Goal: Contribute content: Contribute content

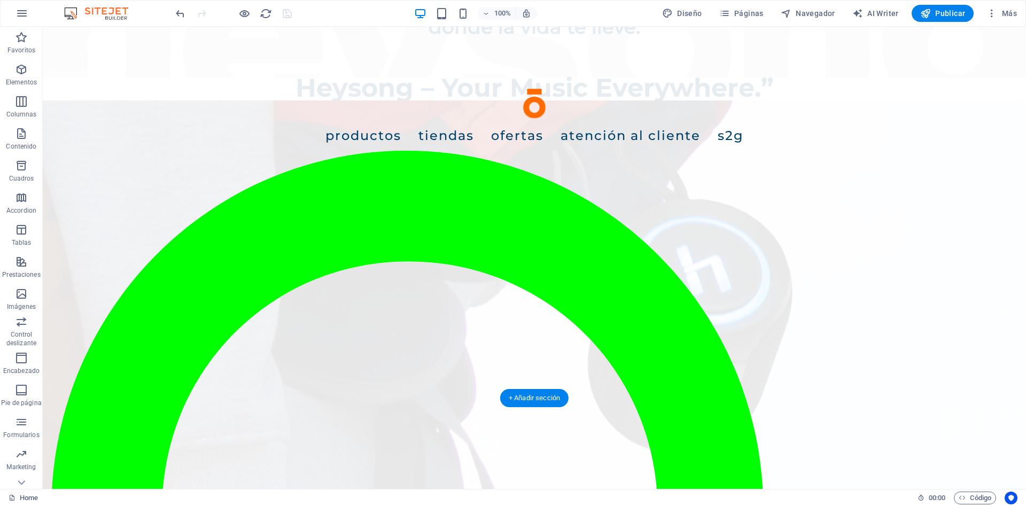
scroll to position [1445, 0]
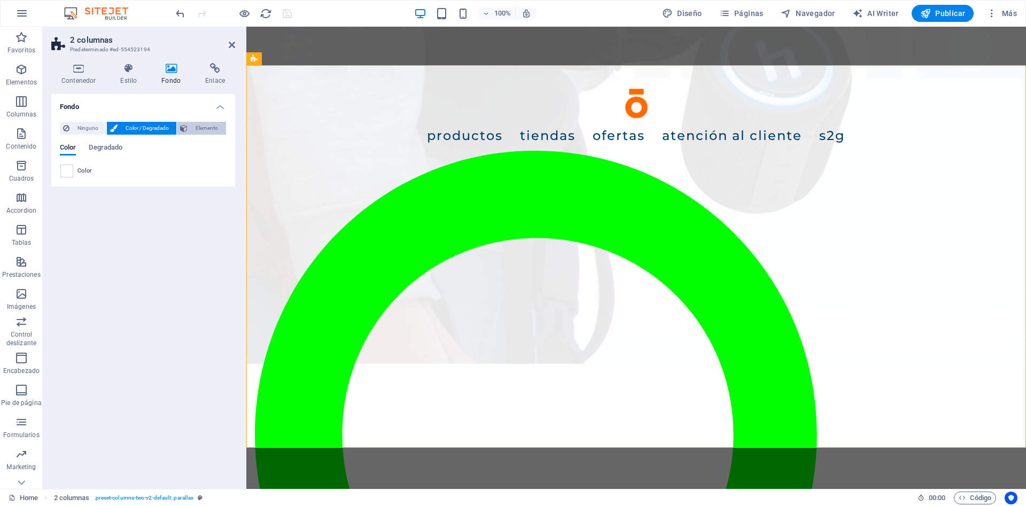
click at [221, 131] on span "Elemento" at bounding box center [207, 128] width 32 height 13
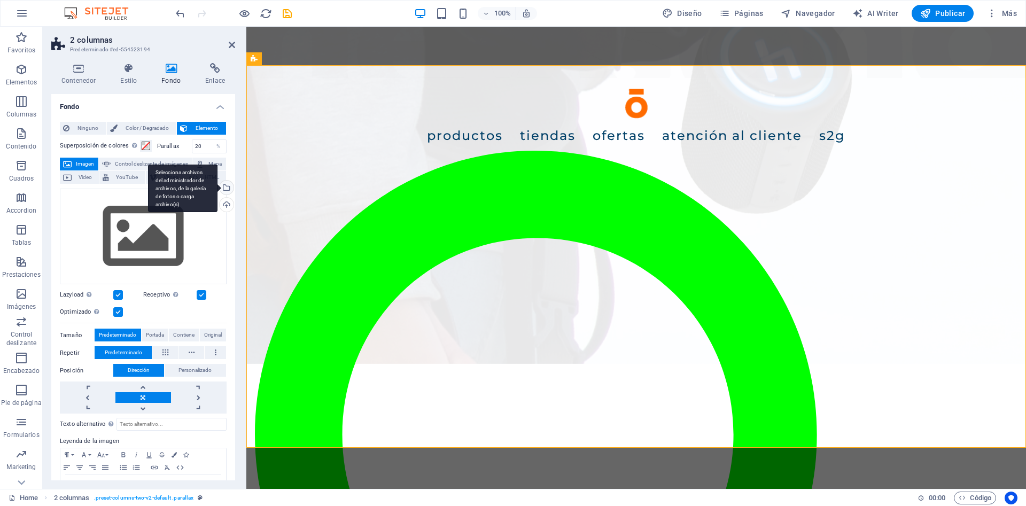
click at [227, 189] on div "Selecciona archivos del administrador de archivos, de la galería de fotos o car…" at bounding box center [226, 189] width 16 height 16
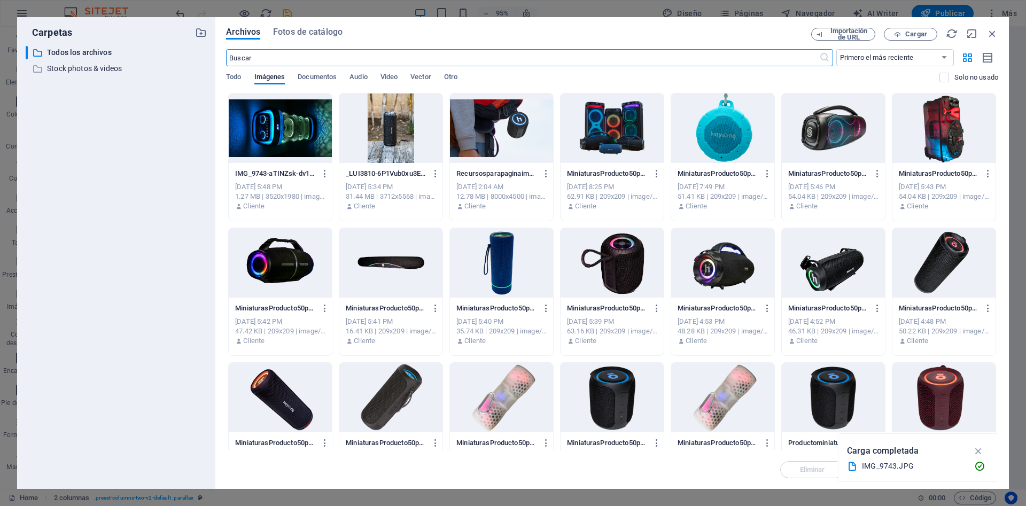
scroll to position [1528, 0]
click at [921, 34] on span "Cargar" at bounding box center [916, 34] width 22 height 6
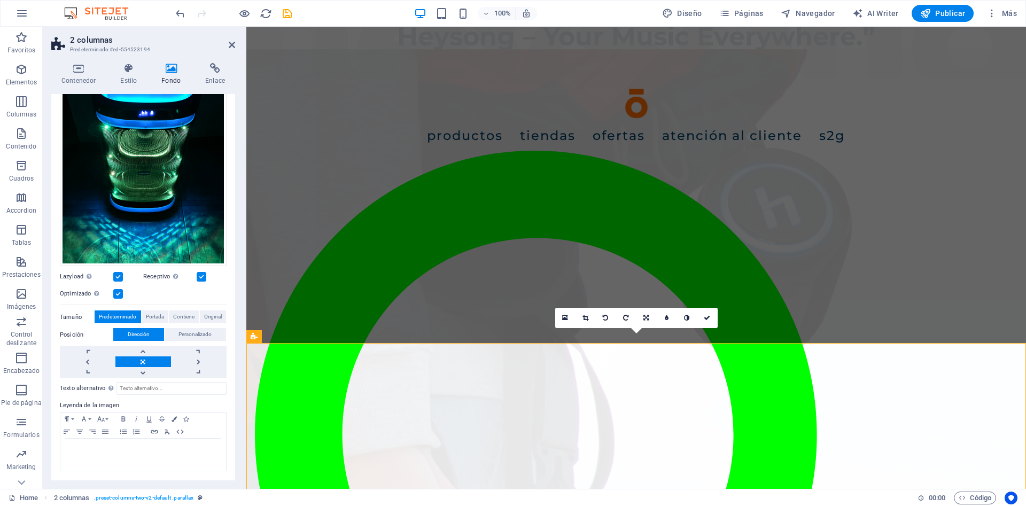
scroll to position [1385, 0]
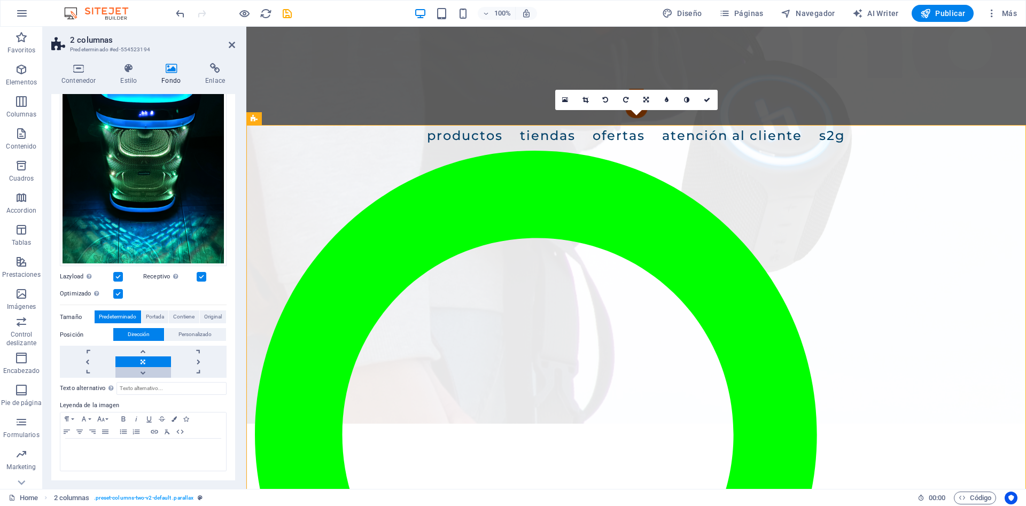
click at [149, 372] on link at bounding box center [143, 372] width 56 height 11
click at [134, 360] on link at bounding box center [143, 361] width 56 height 11
click at [152, 351] on link at bounding box center [143, 351] width 56 height 11
click at [144, 366] on link at bounding box center [143, 361] width 56 height 11
click at [283, 13] on icon "save" at bounding box center [287, 13] width 12 height 12
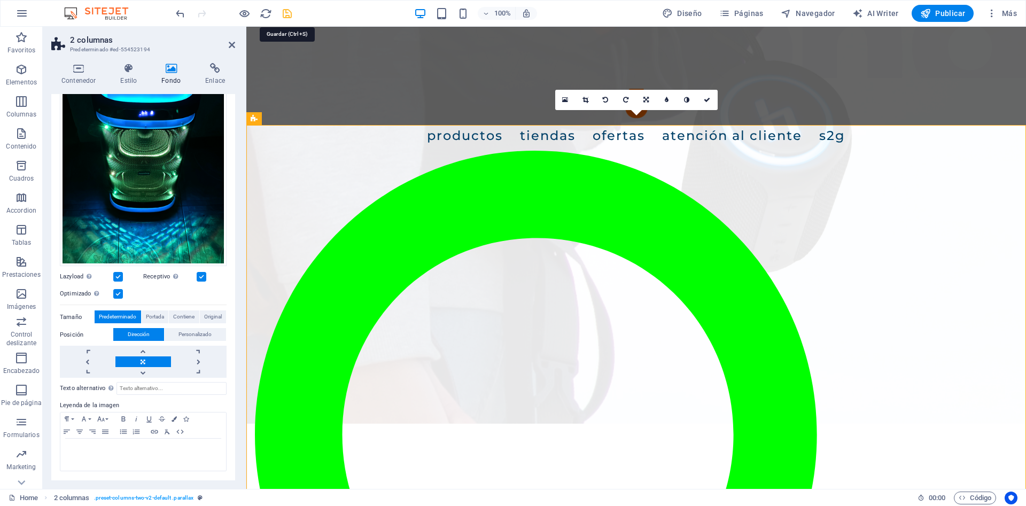
checkbox input "false"
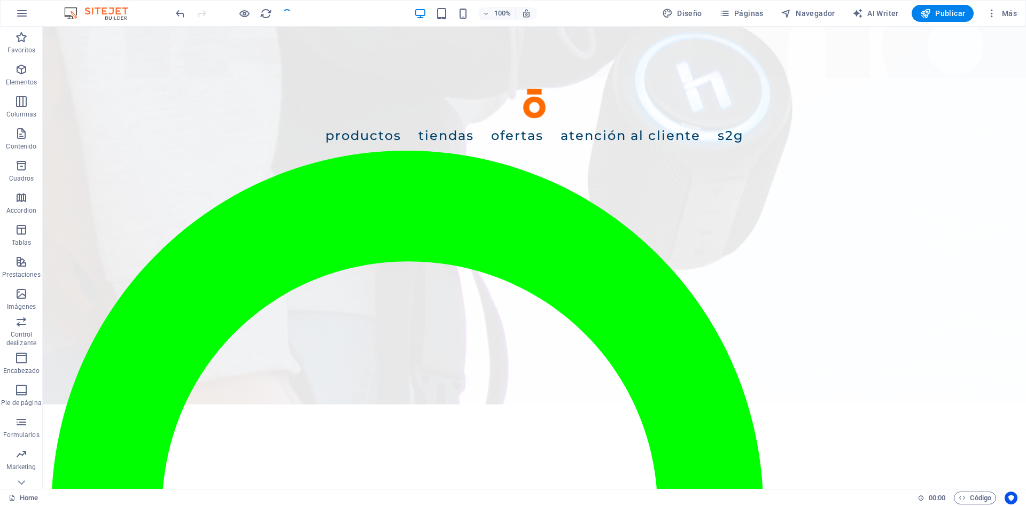
scroll to position [1501, 0]
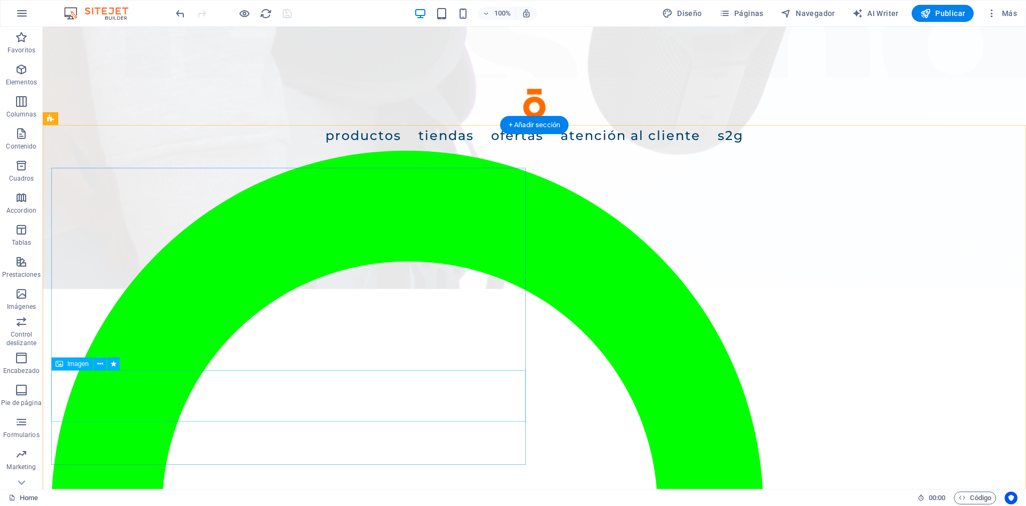
select select "px"
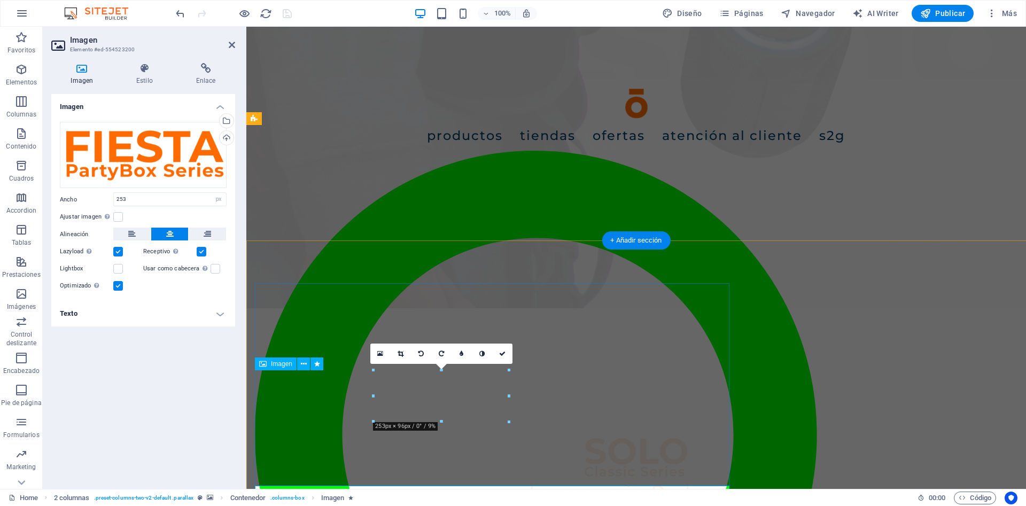
scroll to position [1385, 0]
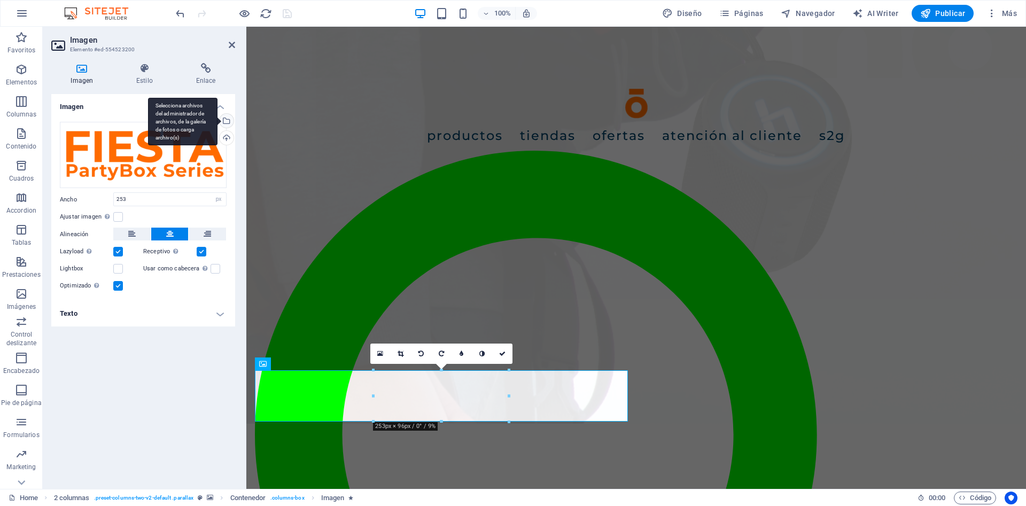
click at [226, 118] on div "Selecciona archivos del administrador de archivos, de la galería de fotos o car…" at bounding box center [226, 122] width 16 height 16
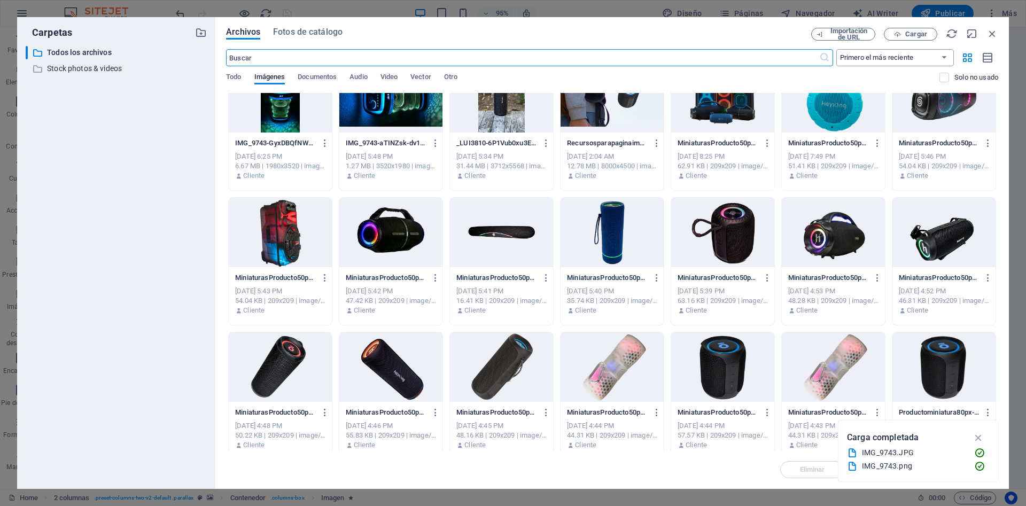
scroll to position [48, 0]
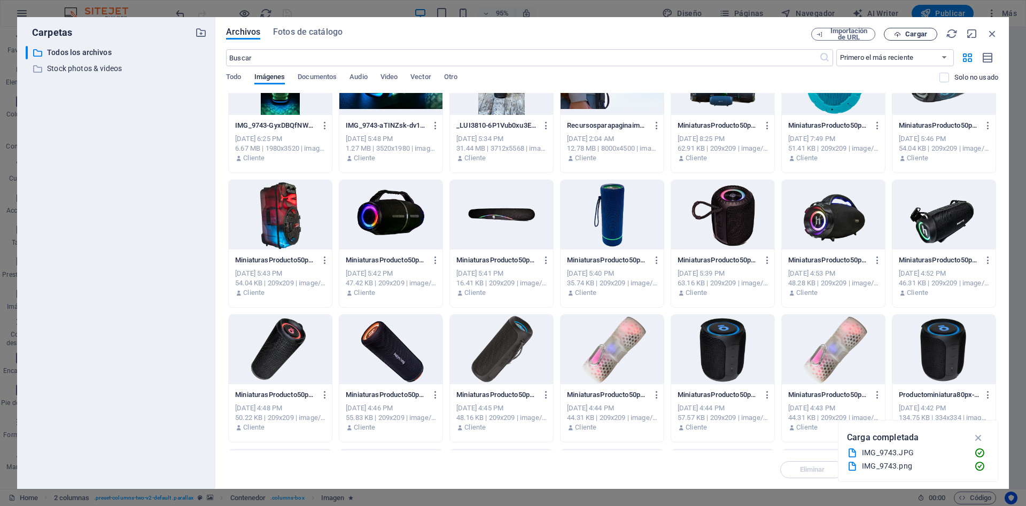
click at [900, 29] on button "Cargar" at bounding box center [910, 34] width 53 height 13
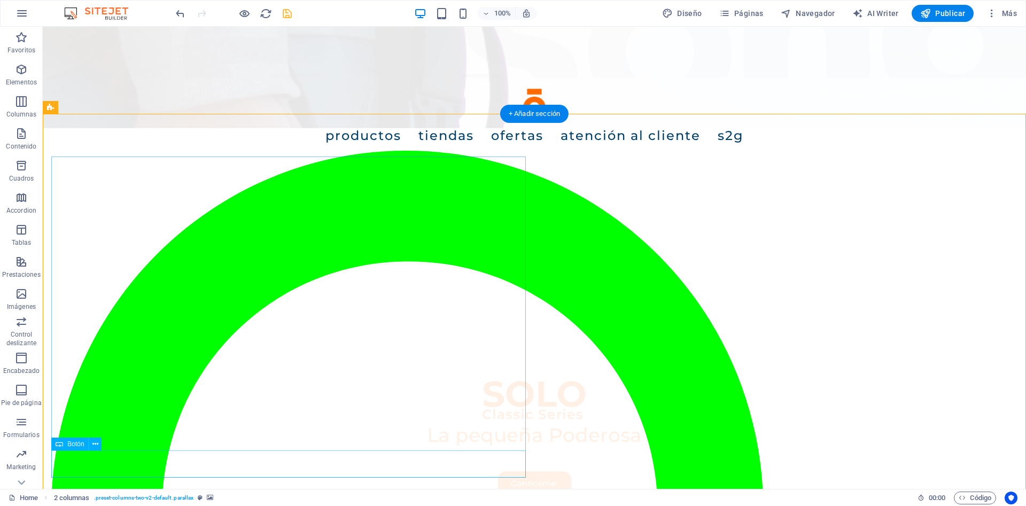
scroll to position [1664, 0]
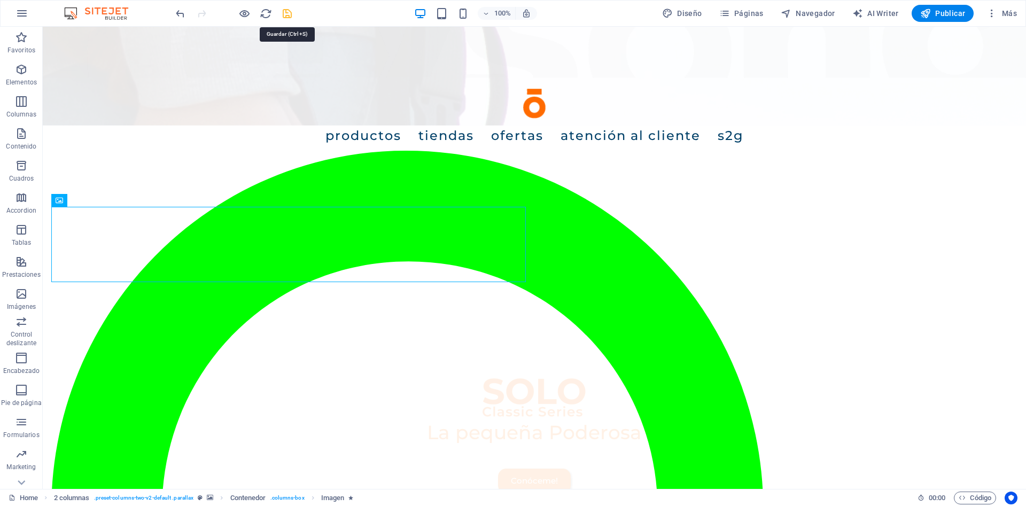
drag, startPoint x: 289, startPoint y: 14, endPoint x: 327, endPoint y: 120, distance: 111.9
click at [289, 14] on icon "save" at bounding box center [287, 13] width 12 height 12
checkbox input "false"
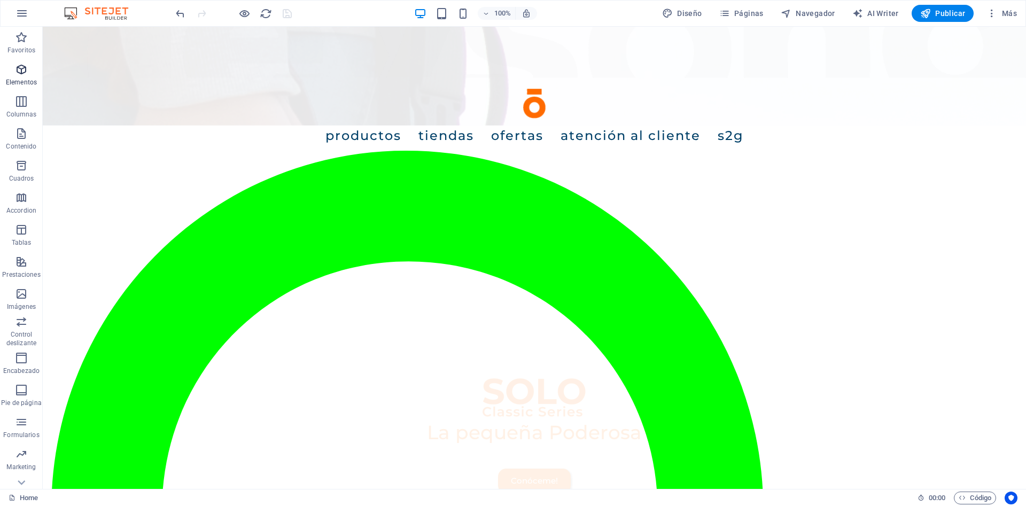
click at [21, 69] on icon "button" at bounding box center [21, 69] width 13 height 13
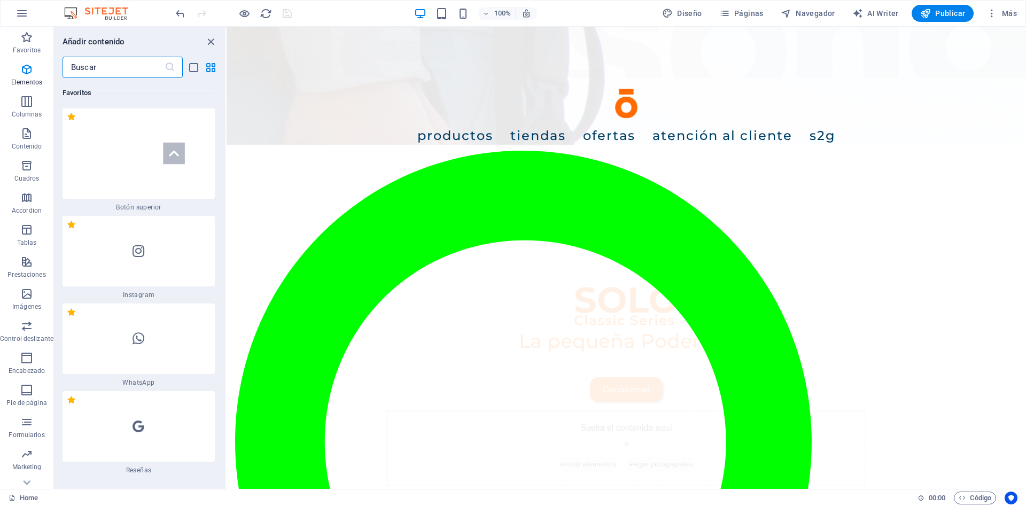
scroll to position [464, 0]
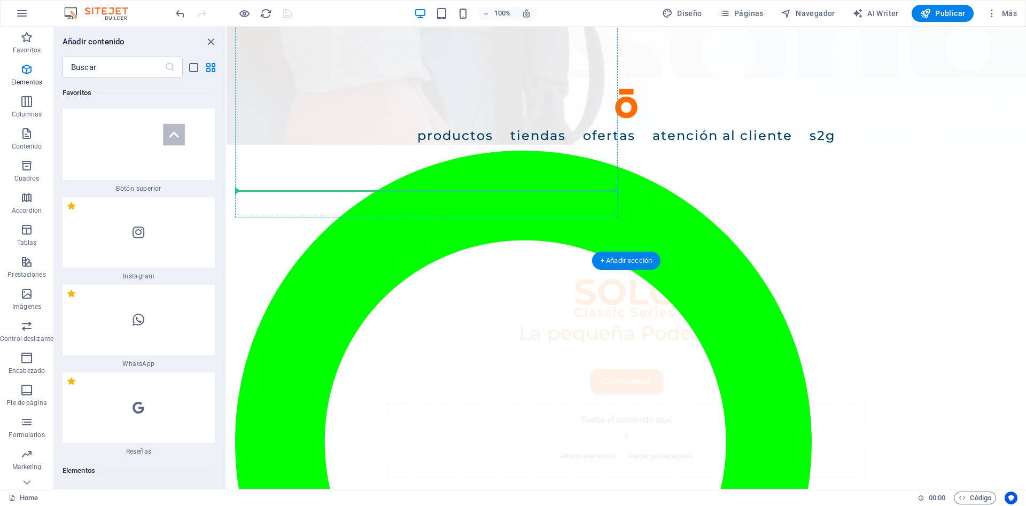
select select "px"
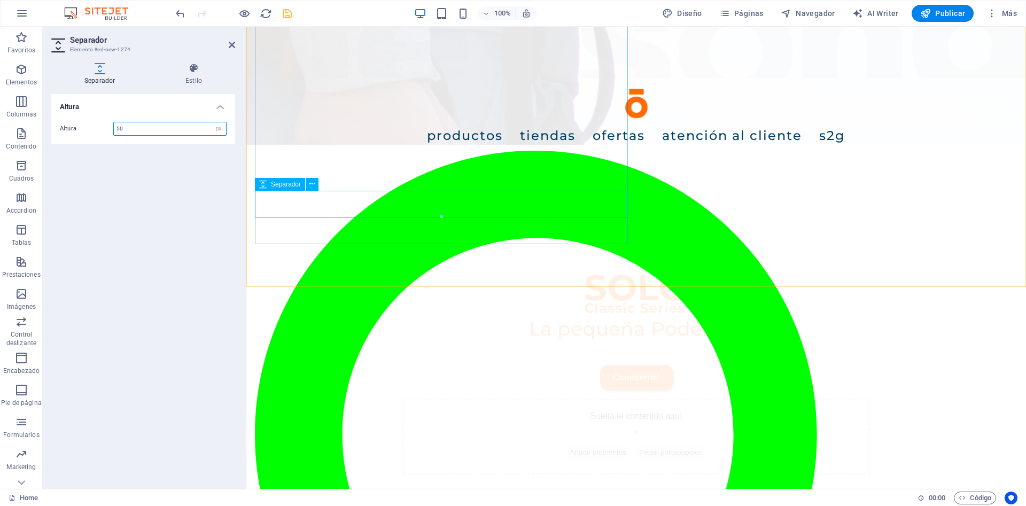
scroll to position [1656, 0]
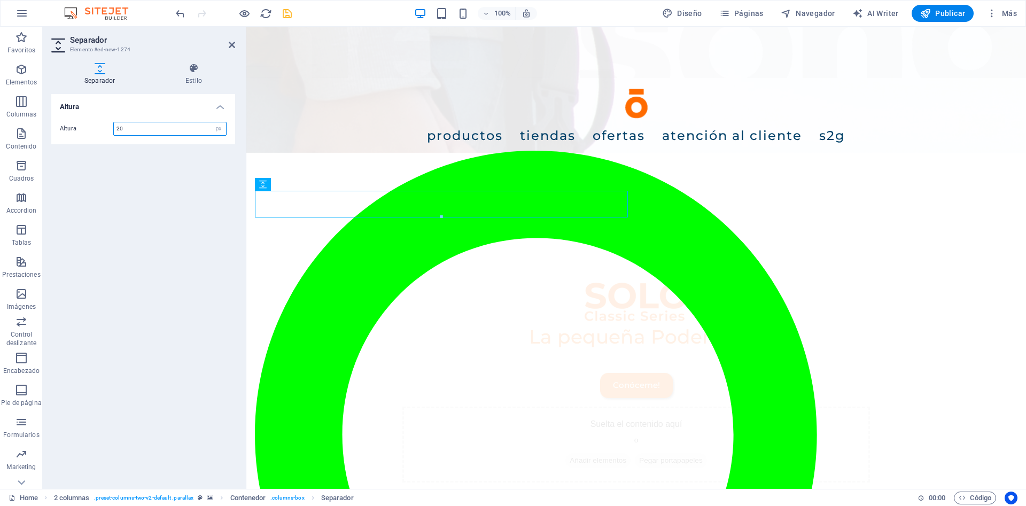
type input "20"
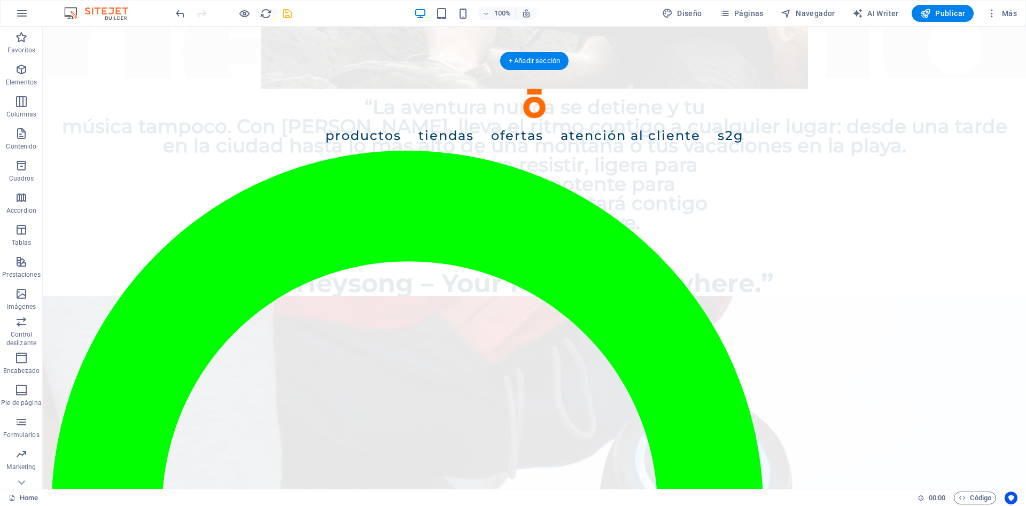
scroll to position [1195, 0]
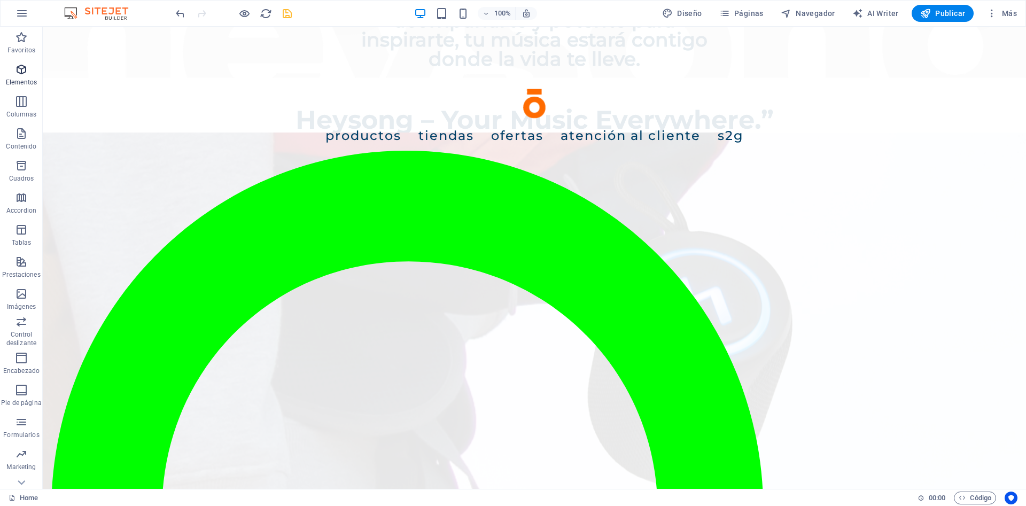
click at [22, 70] on icon "button" at bounding box center [21, 69] width 13 height 13
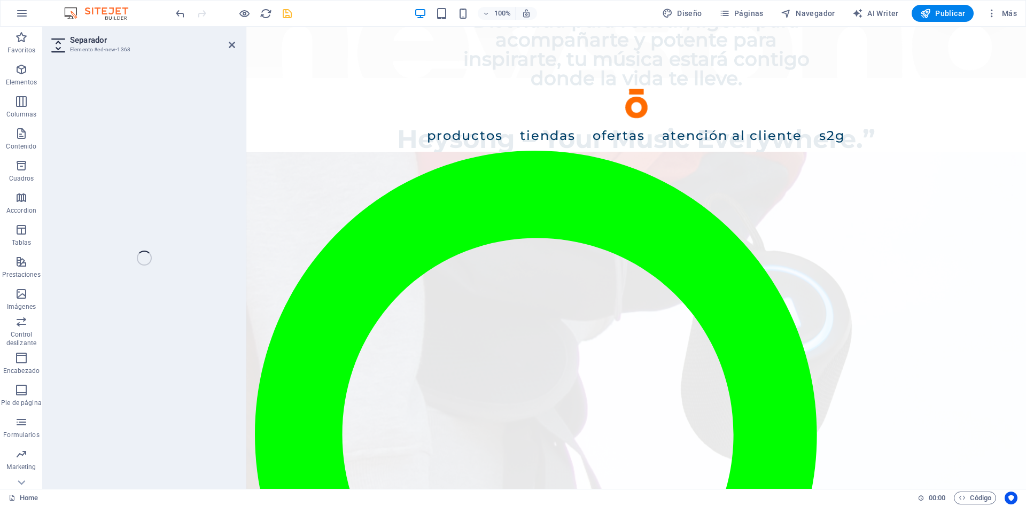
scroll to position [1187, 0]
select select "px"
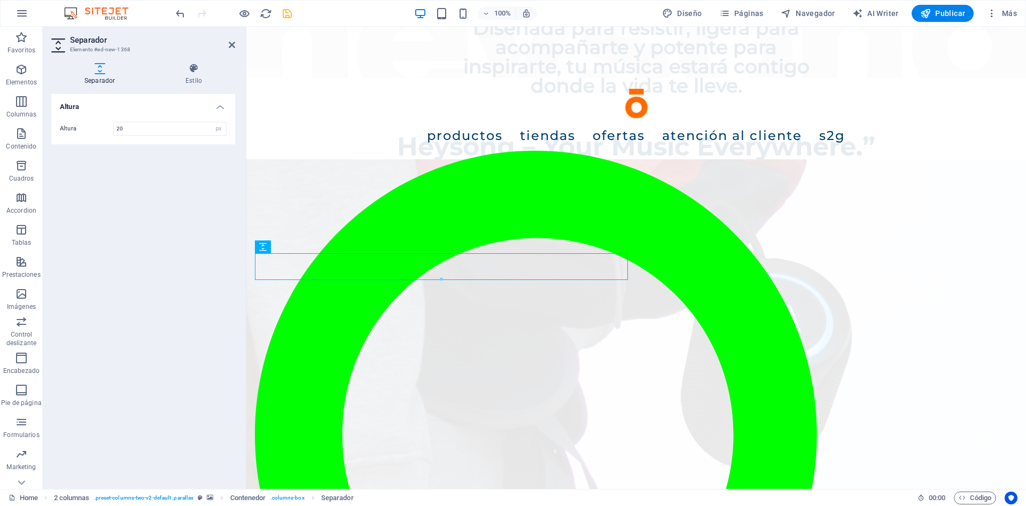
type input "20"
click at [286, 12] on icon "save" at bounding box center [287, 13] width 12 height 12
checkbox input "false"
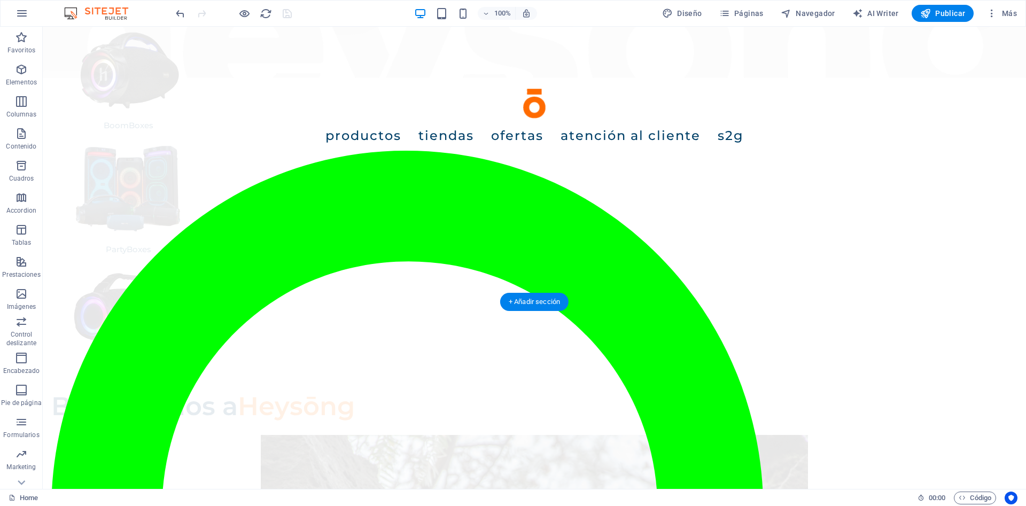
scroll to position [327, 0]
click at [18, 69] on icon "button" at bounding box center [21, 69] width 13 height 13
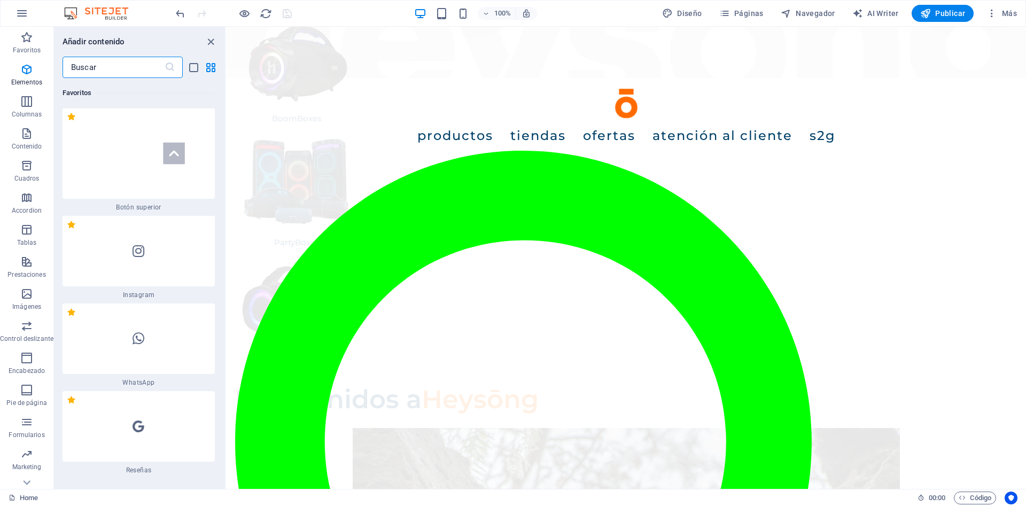
scroll to position [464, 0]
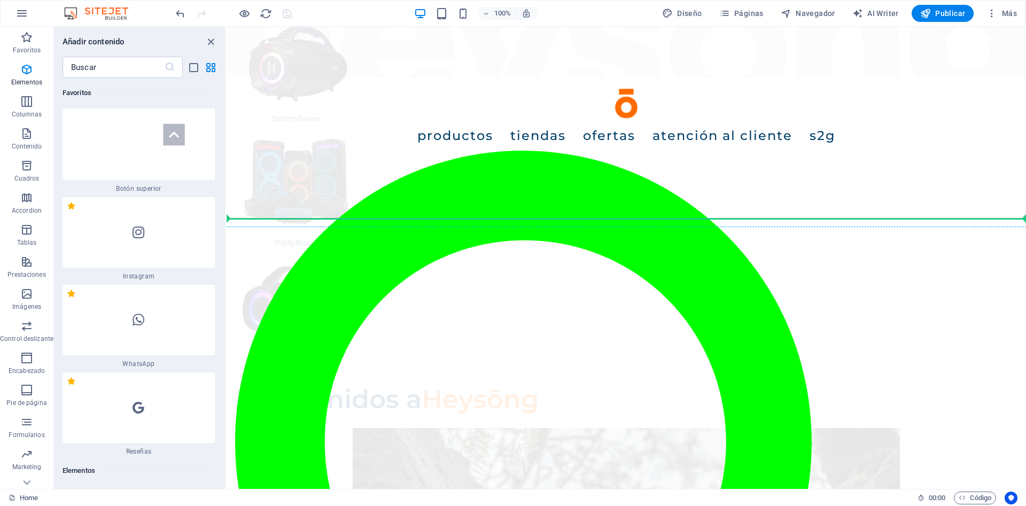
select select "px"
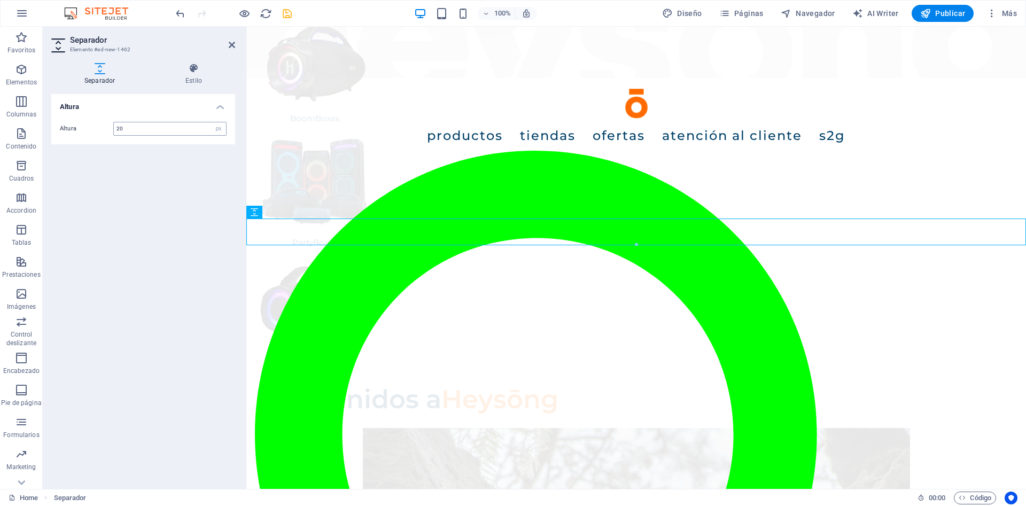
type input "20"
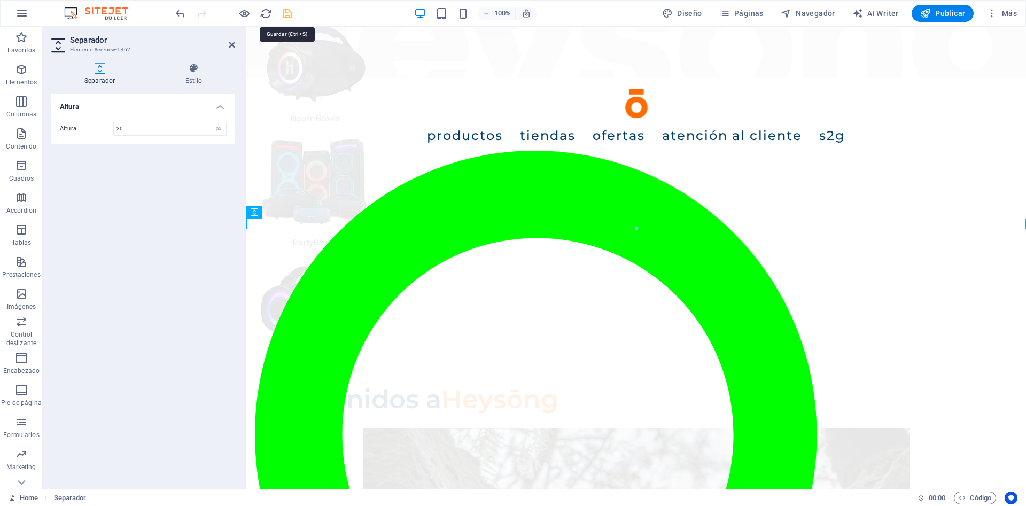
click at [291, 14] on icon "save" at bounding box center [287, 13] width 12 height 12
checkbox input "false"
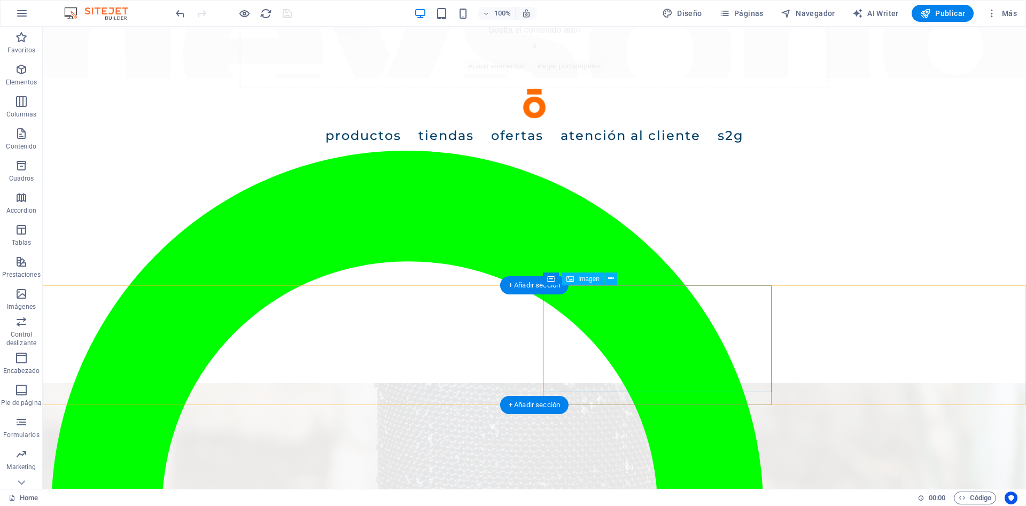
scroll to position [2180, 0]
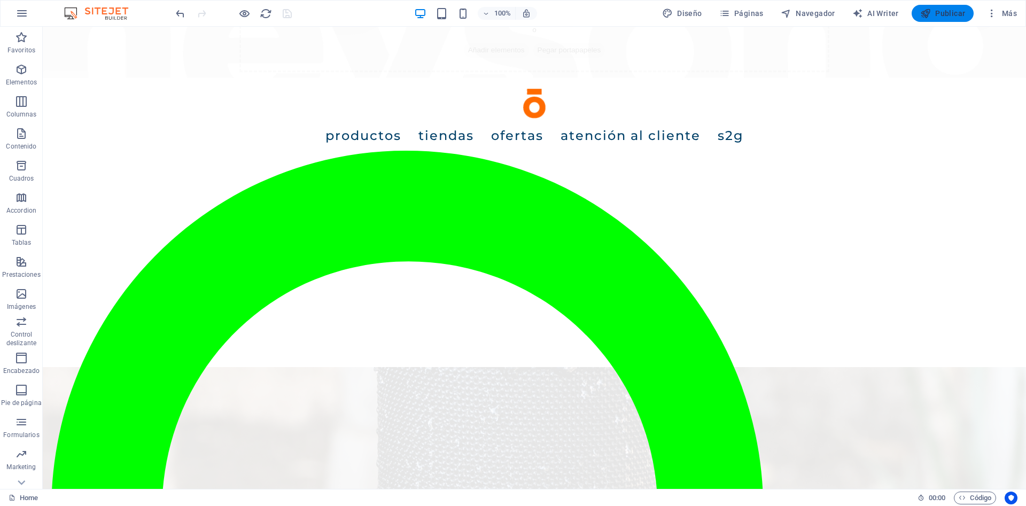
click at [953, 13] on span "Publicar" at bounding box center [942, 13] width 45 height 11
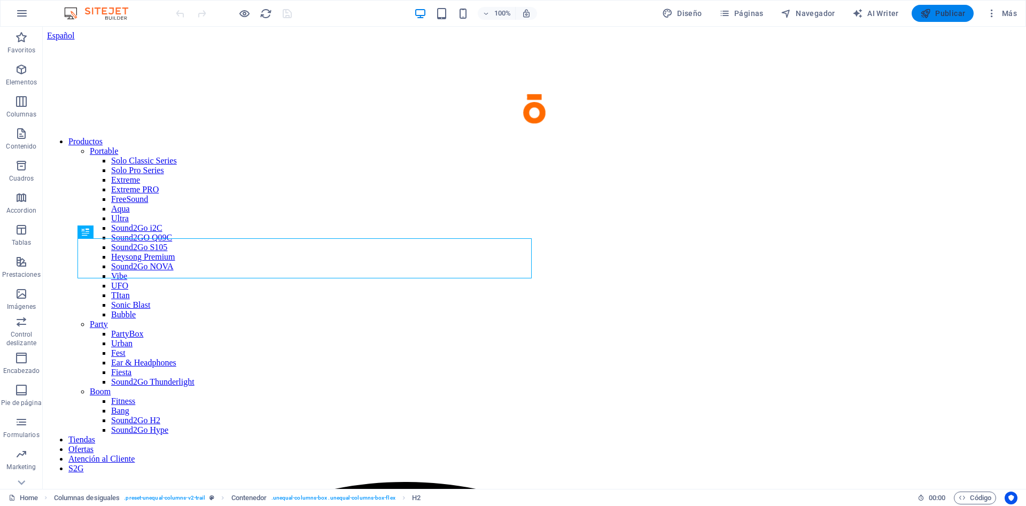
scroll to position [2554, 0]
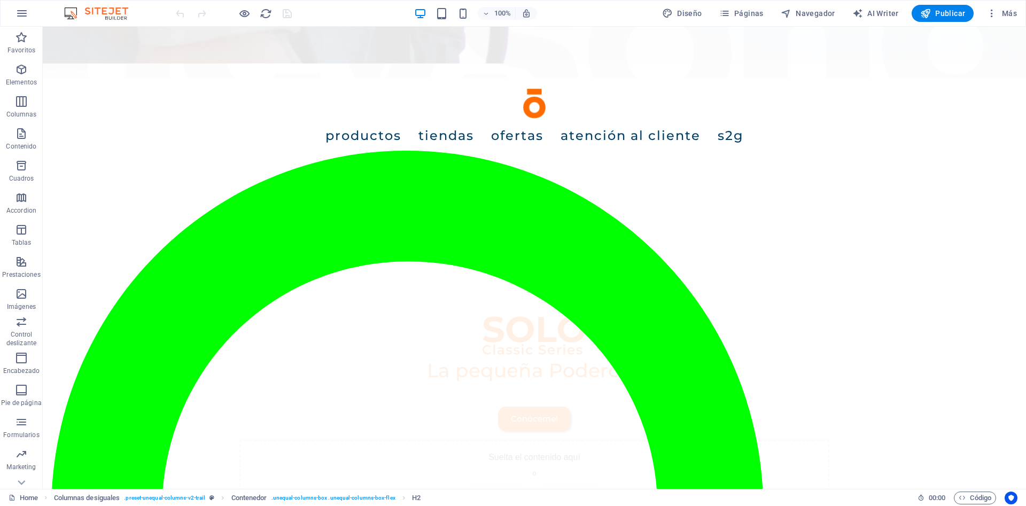
scroll to position [1628, 0]
